Goal: Communication & Community: Answer question/provide support

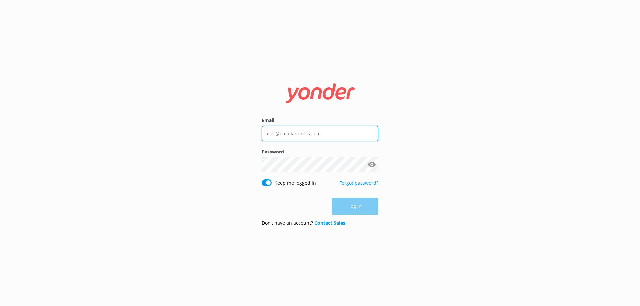
type input "[EMAIL_ADDRESS][DOMAIN_NAME]"
click at [356, 210] on div "Log in" at bounding box center [320, 206] width 117 height 17
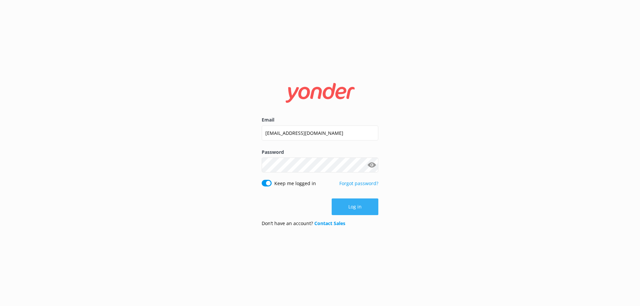
click at [357, 209] on button "Log in" at bounding box center [355, 207] width 47 height 17
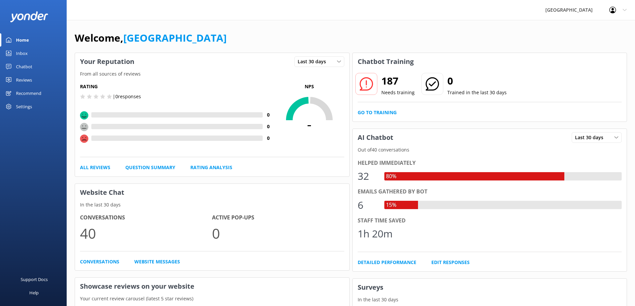
click at [23, 54] on div "Inbox" at bounding box center [22, 53] width 12 height 13
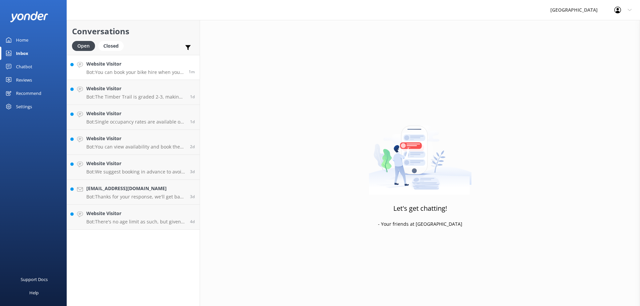
click at [102, 69] on div "Website Visitor Bot: You can book your bike hire when you book your accommodati…" at bounding box center [134, 67] width 97 height 14
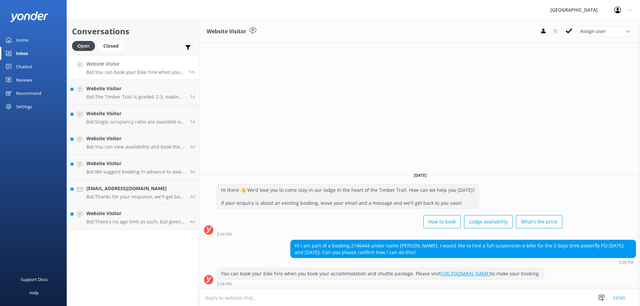
click at [244, 300] on textarea at bounding box center [420, 298] width 440 height 16
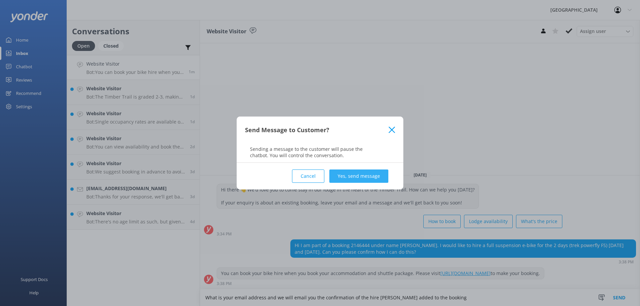
type textarea "What is your email address and we will email you the confirmation of the hire […"
click at [346, 176] on button "Yes, send message" at bounding box center [358, 176] width 59 height 13
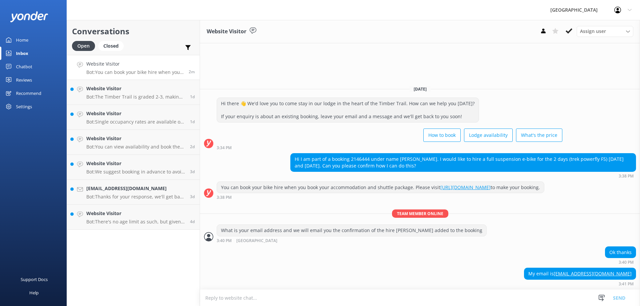
click at [248, 299] on textarea at bounding box center [420, 298] width 440 height 16
type textarea "We will get this added to the booking and email you the confirmation :)"
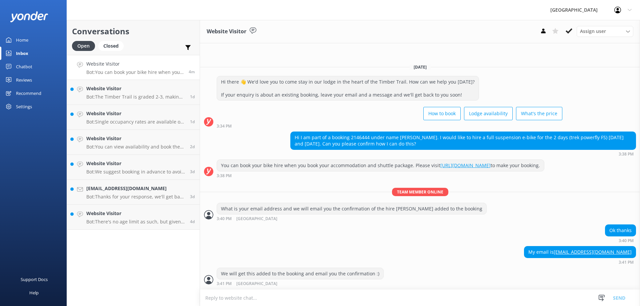
scroll to position [13, 0]
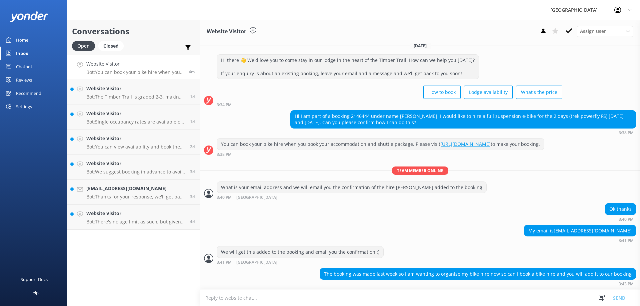
click at [218, 293] on textarea at bounding box center [420, 298] width 440 height 16
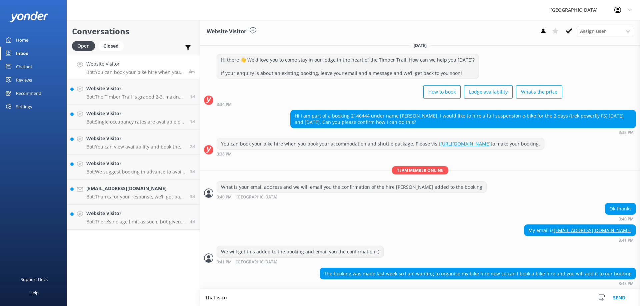
scroll to position [13, 0]
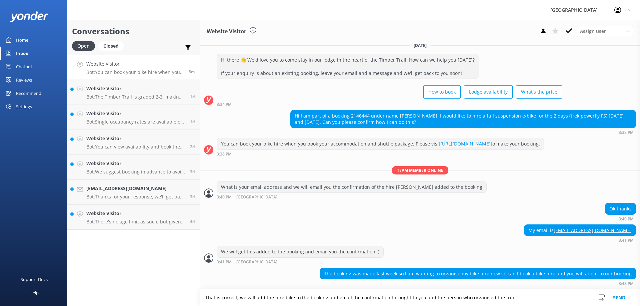
type textarea "That is correct, we will add the hire bike to the booking and email the confirm…"
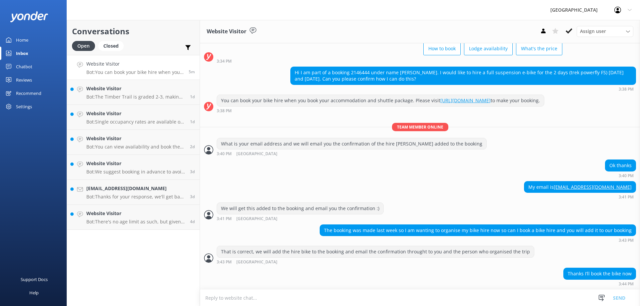
scroll to position [56, 0]
